Goal: Communication & Community: Ask a question

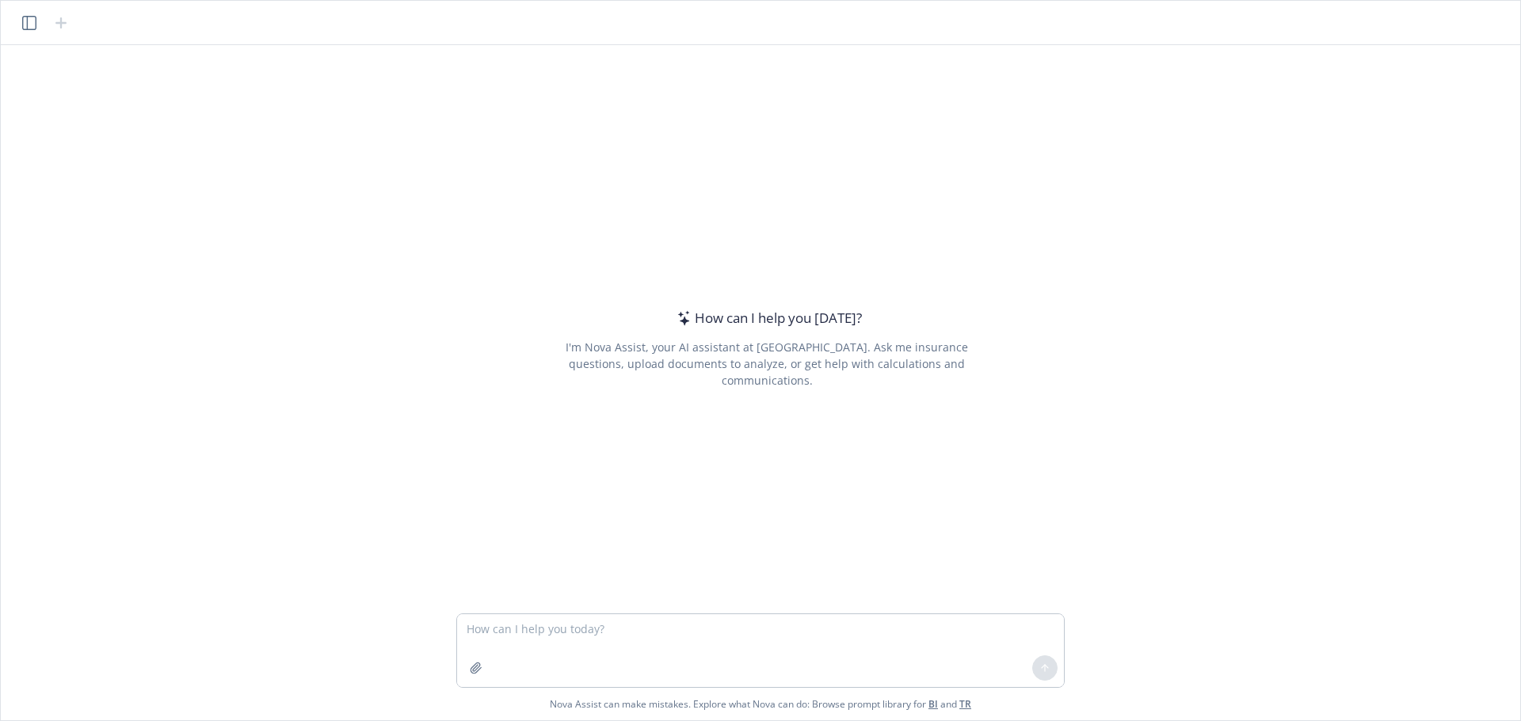
click at [679, 649] on textarea at bounding box center [760, 651] width 607 height 73
drag, startPoint x: 635, startPoint y: 627, endPoint x: 662, endPoint y: 630, distance: 27.0
click at [662, 630] on textarea "If premium is increasing from $59,801 to" at bounding box center [760, 651] width 607 height 73
type textarea "If premium is increasing from $53,124 to $68,551. What is the percentage increa…"
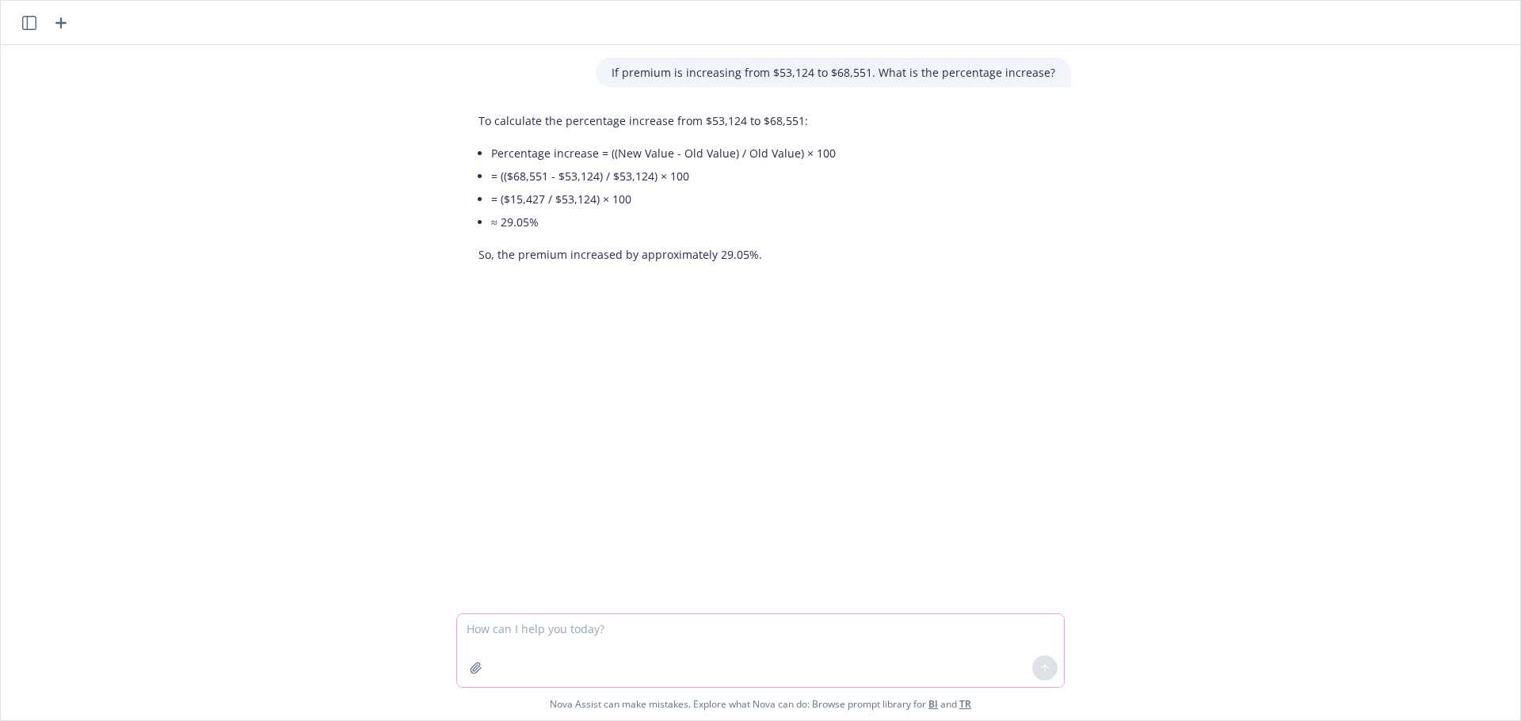
click at [656, 644] on textarea at bounding box center [760, 651] width 607 height 73
type textarea "What if the rate increased to $65,924 or $64,980?"
